Goal: Navigation & Orientation: Find specific page/section

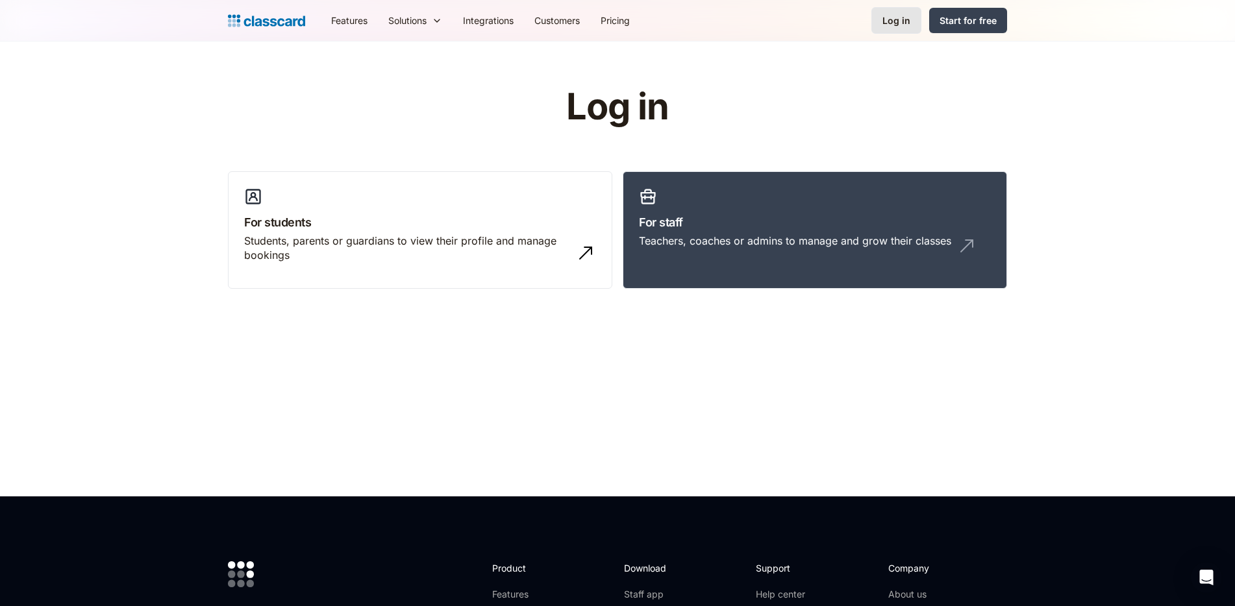
click at [891, 25] on div "Log in" at bounding box center [896, 21] width 28 height 14
click at [804, 217] on h3 "For staff" at bounding box center [815, 223] width 352 height 18
